Goal: Task Accomplishment & Management: Manage account settings

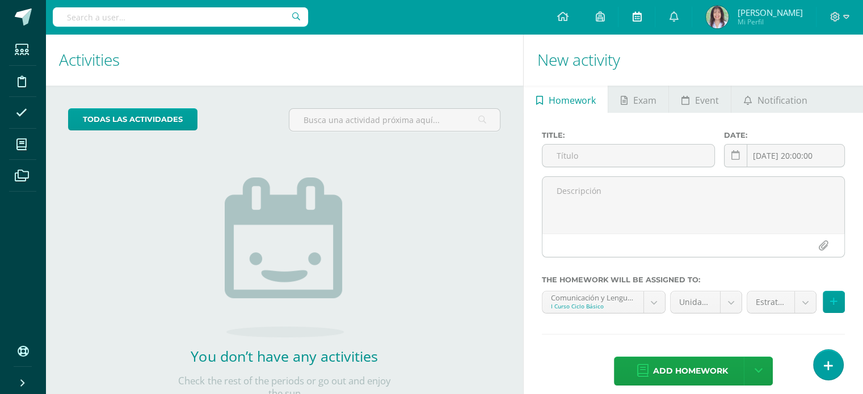
click at [632, 17] on icon at bounding box center [636, 16] width 9 height 10
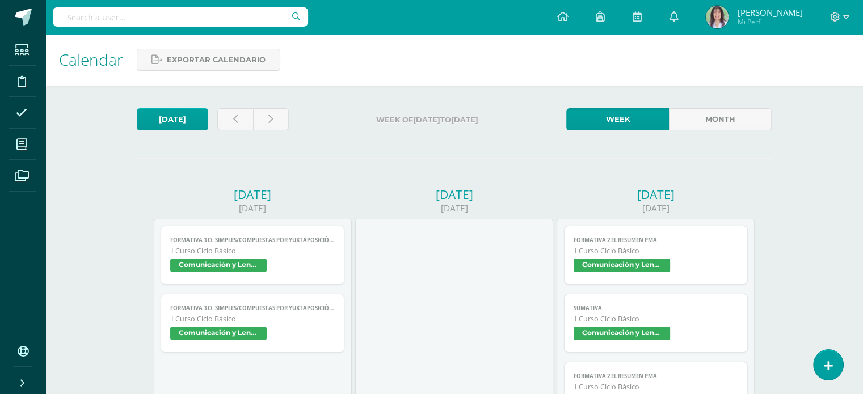
click at [308, 238] on span "Formativa 3 O. simples/compuestas por yuxtaposición, Lit. primera mitad del S. …" at bounding box center [252, 240] width 165 height 7
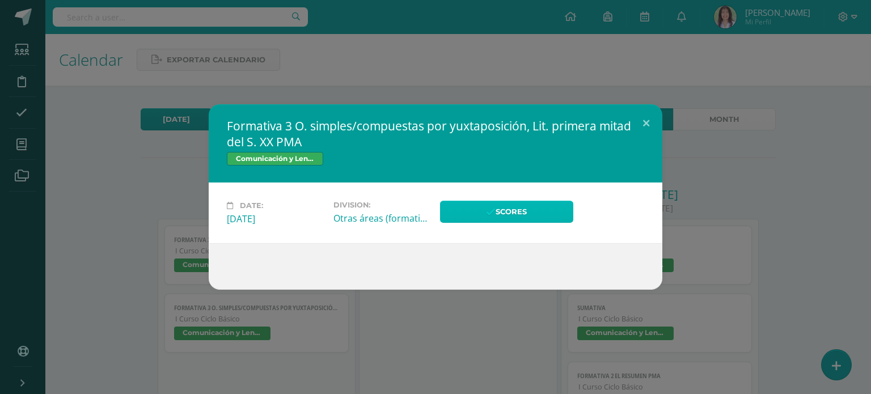
click at [547, 212] on link "Scores" at bounding box center [506, 212] width 133 height 22
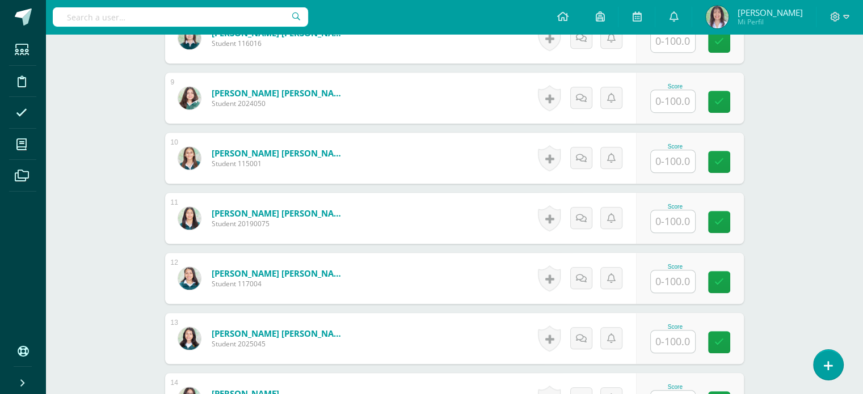
scroll to position [801, 0]
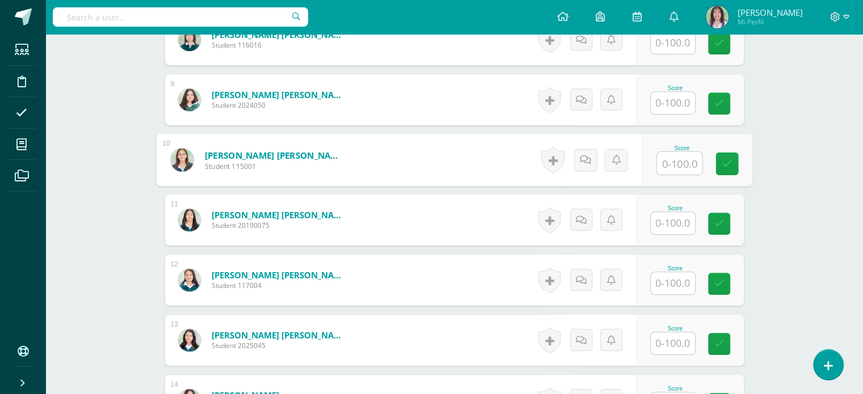
click at [678, 158] on input "text" at bounding box center [678, 163] width 45 height 23
type input "100"
click at [731, 163] on link at bounding box center [726, 164] width 23 height 23
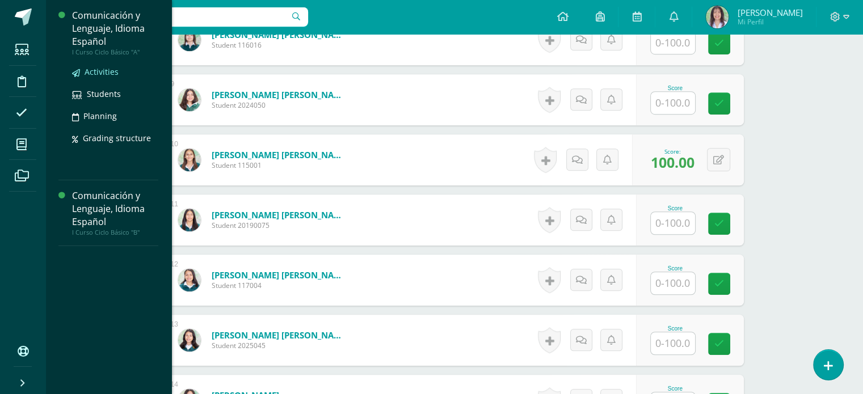
click at [100, 73] on span "Activities" at bounding box center [102, 71] width 34 height 11
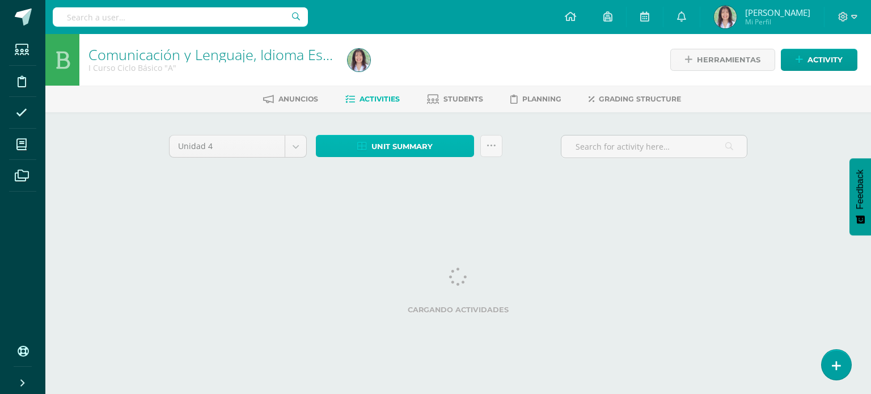
click at [407, 147] on span "Unit summary" at bounding box center [402, 146] width 61 height 21
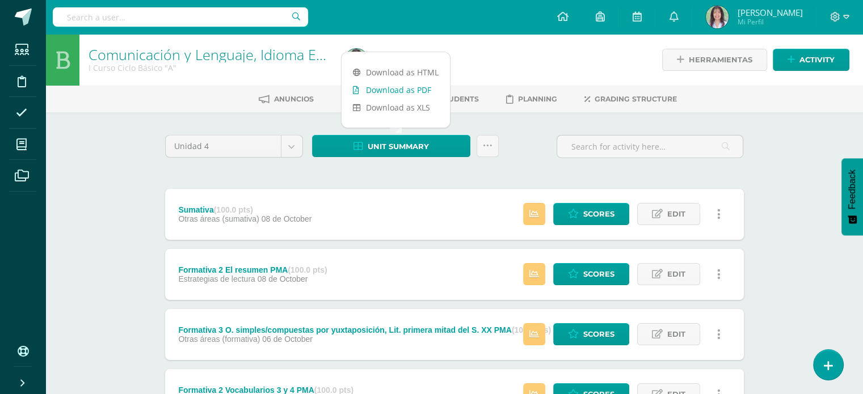
click at [408, 91] on link "Download as PDF" at bounding box center [395, 90] width 108 height 18
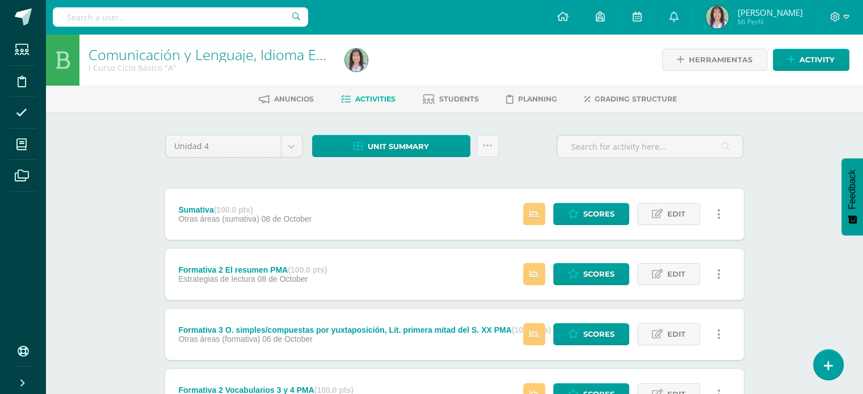
click at [486, 144] on icon at bounding box center [488, 146] width 10 height 10
click at [449, 204] on link "Send scores for review" at bounding box center [458, 204] width 125 height 18
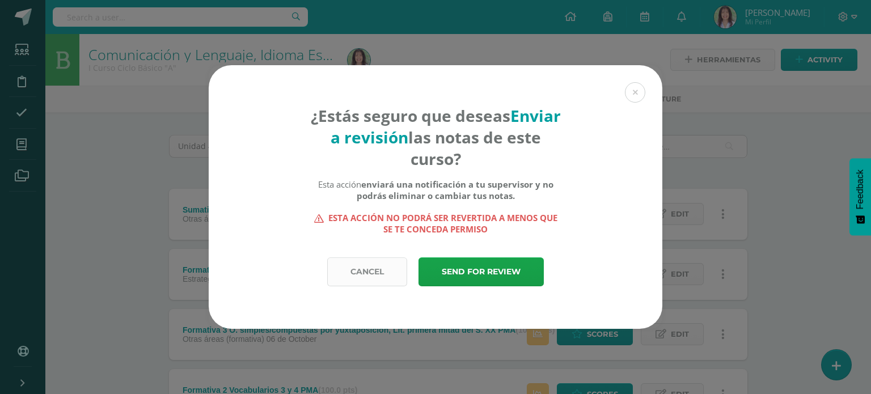
click at [378, 265] on link "Cancel" at bounding box center [367, 272] width 80 height 29
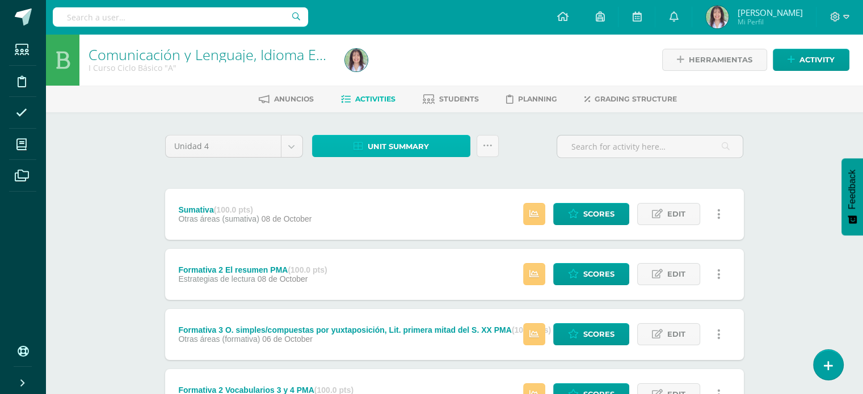
click at [404, 147] on span "Unit summary" at bounding box center [398, 146] width 61 height 21
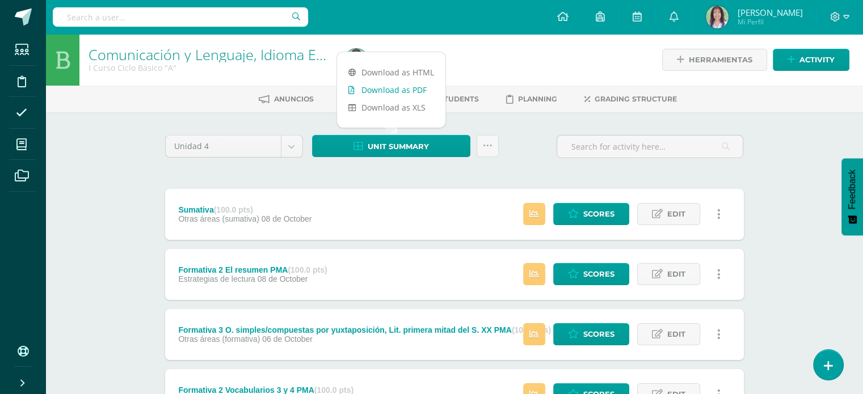
click at [393, 88] on link "Download as PDF" at bounding box center [391, 90] width 108 height 18
click at [531, 149] on div "Unidad 4 Unidad 1 Unidad 2 Unidad 3 Unidad 4 Unit summary ¿Estás seguro que des…" at bounding box center [455, 151] width 588 height 32
click at [488, 142] on icon at bounding box center [488, 146] width 10 height 10
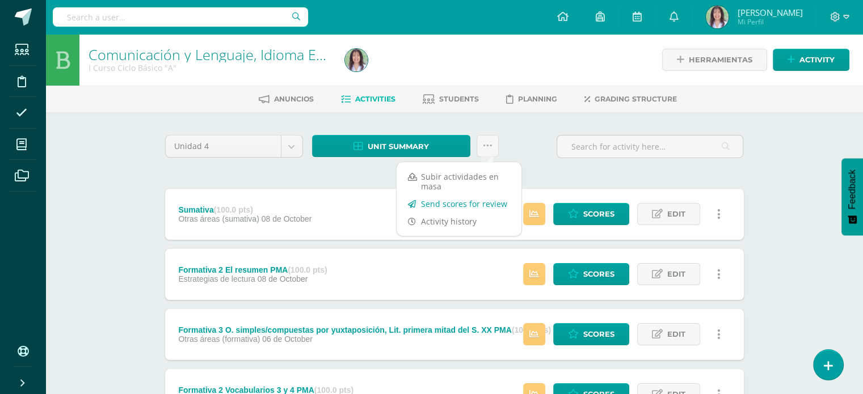
click at [462, 204] on link "Send scores for review" at bounding box center [458, 204] width 125 height 18
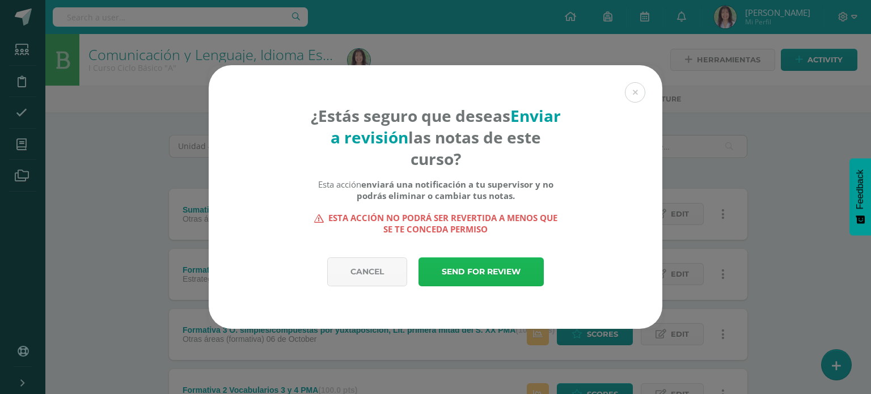
click at [493, 272] on link "Send for review" at bounding box center [481, 272] width 125 height 29
